Goal: Contribute content

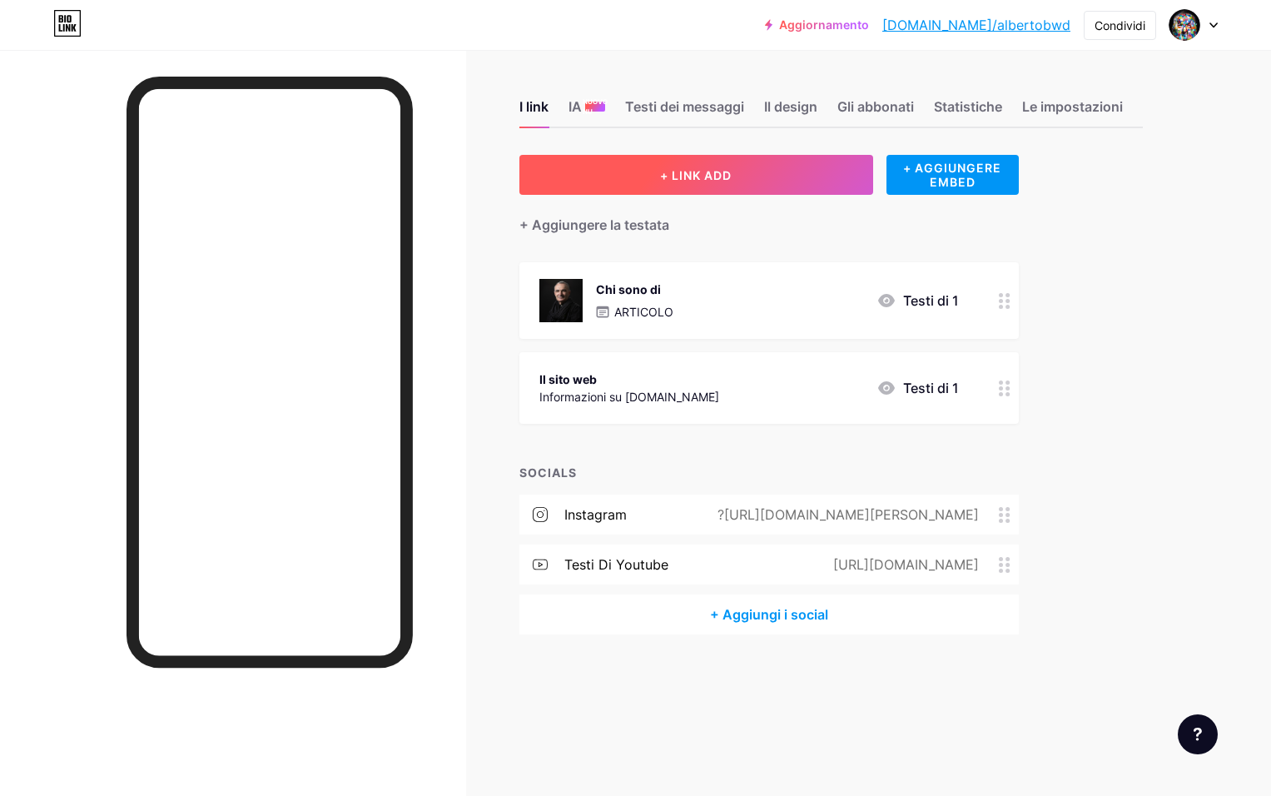
click at [724, 173] on span "+ LINK ADD" at bounding box center [696, 175] width 72 height 14
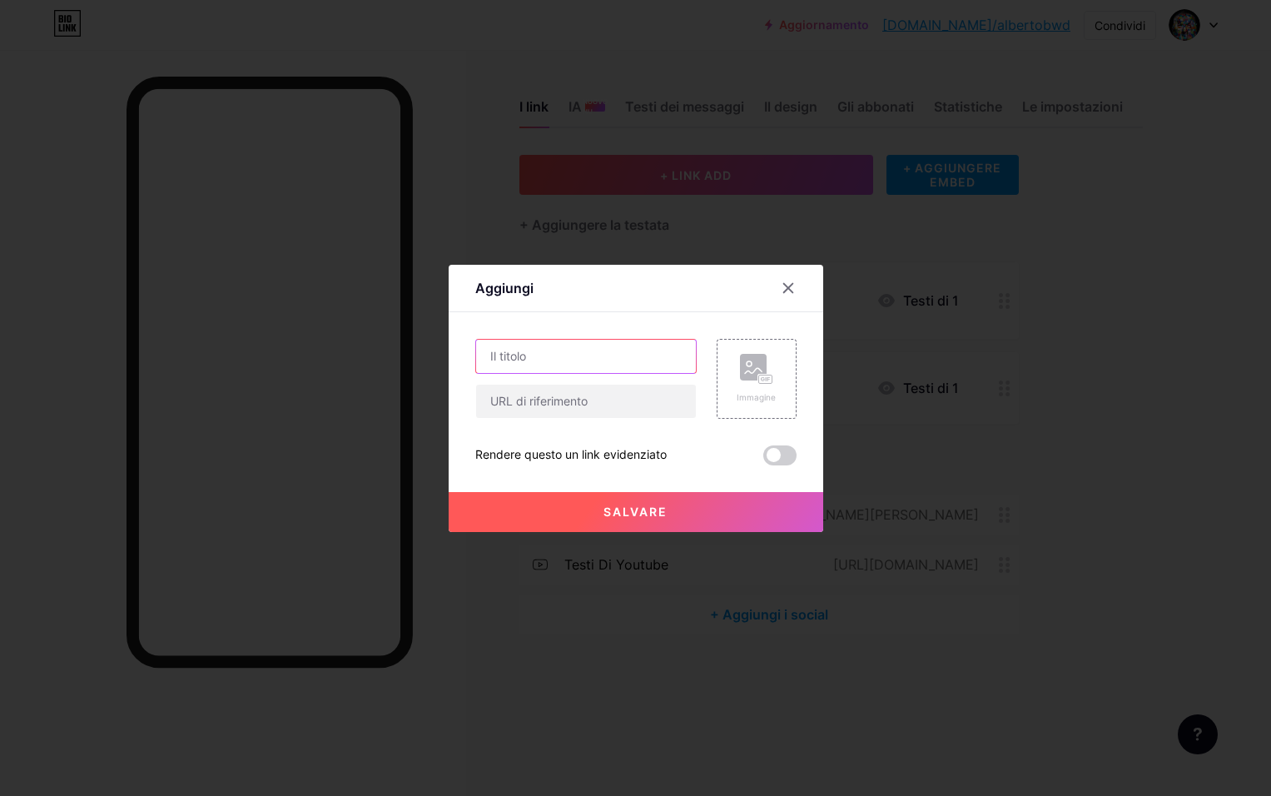
click at [569, 357] on input "text" at bounding box center [586, 356] width 220 height 33
type input "Sempre Sul Podio"
click at [585, 401] on input "text" at bounding box center [586, 401] width 220 height 33
paste input "[URL][DOMAIN_NAME]"
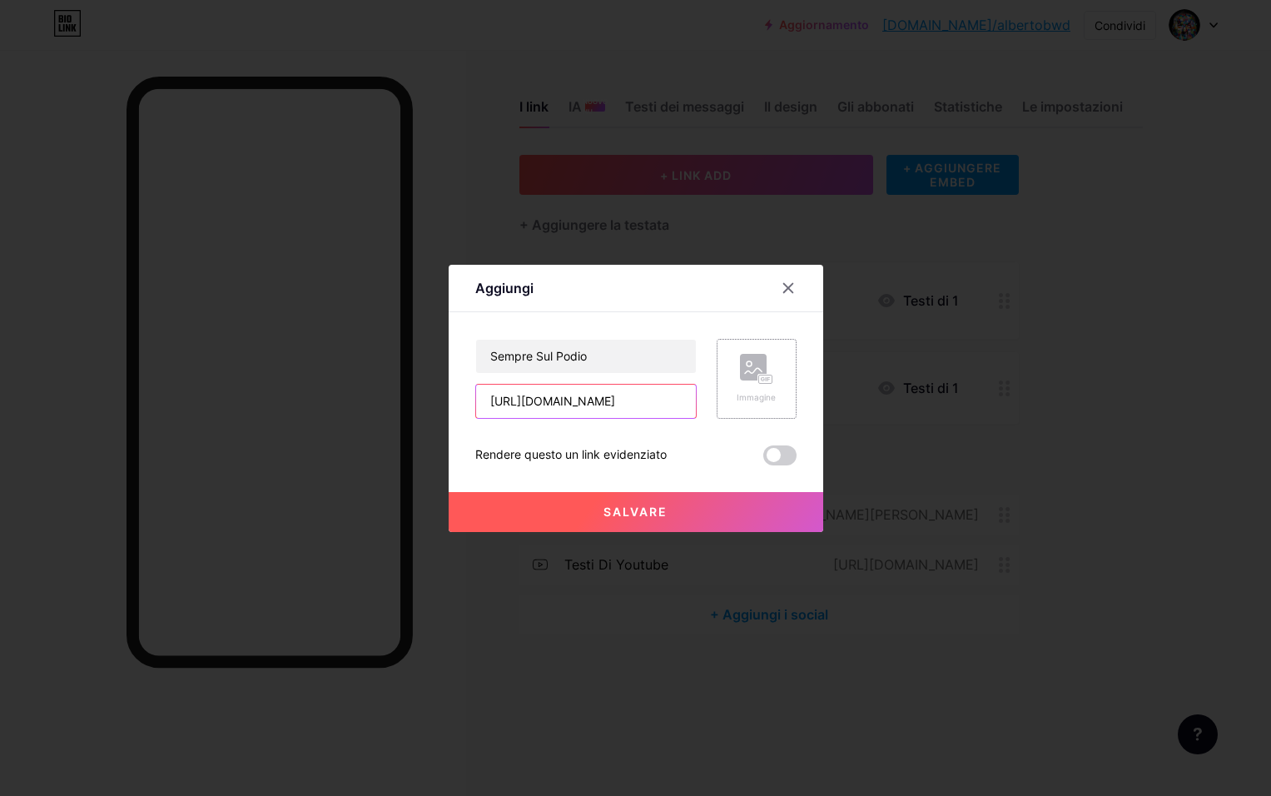
type input "[URL][DOMAIN_NAME]"
click at [753, 383] on icon at bounding box center [756, 369] width 33 height 31
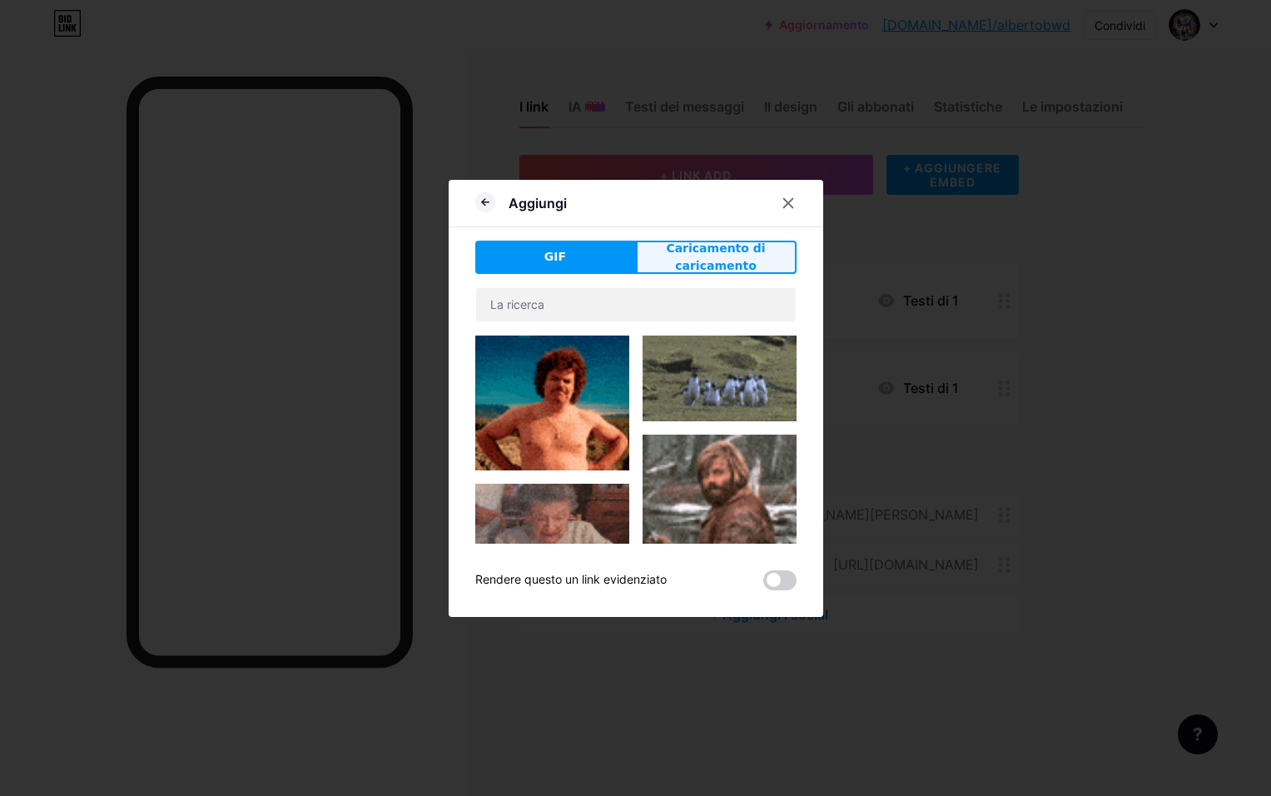
click at [686, 264] on span "Caricamento di caricamento" at bounding box center [716, 257] width 157 height 35
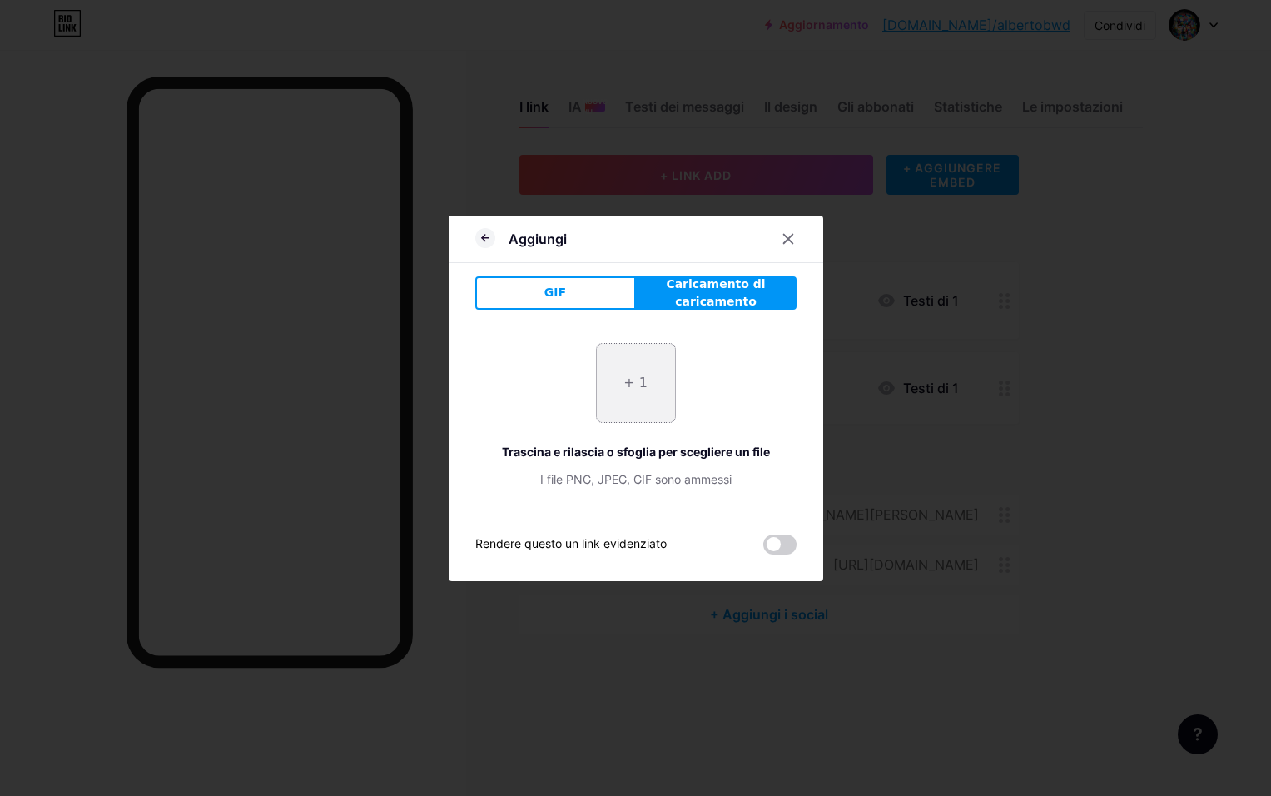
click at [610, 384] on input "file" at bounding box center [636, 383] width 78 height 78
type input "C:\fakepath\immagine post 01.png"
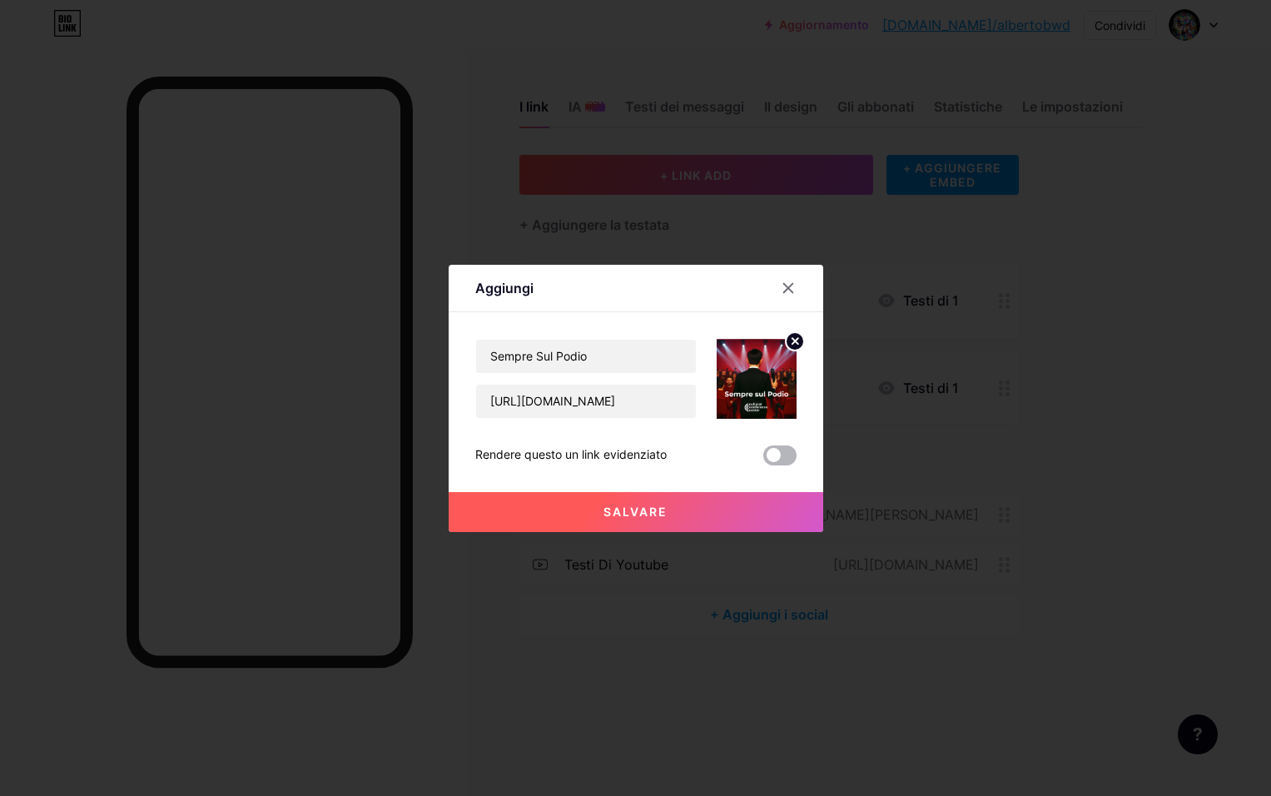
click at [790, 458] on span at bounding box center [779, 455] width 33 height 20
click at [763, 460] on input "checkbox" at bounding box center [763, 460] width 0 height 0
click at [644, 518] on span "Salvare" at bounding box center [636, 512] width 64 height 14
